Goal: Transaction & Acquisition: Purchase product/service

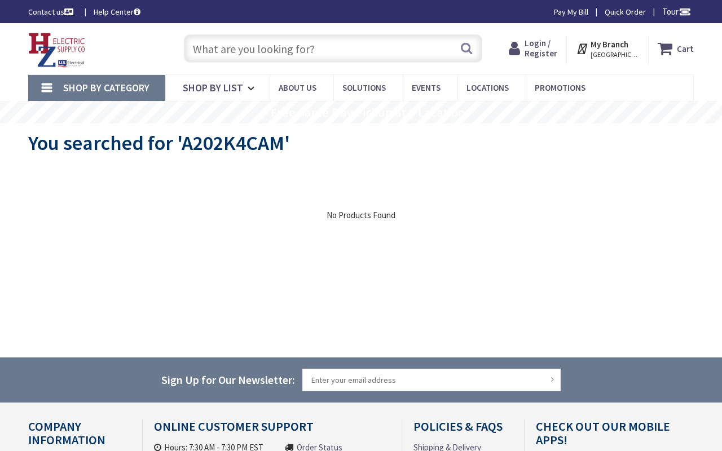
type input "665 Anipeahi St, Kapolei, HI 96707, USA"
